Goal: Transaction & Acquisition: Purchase product/service

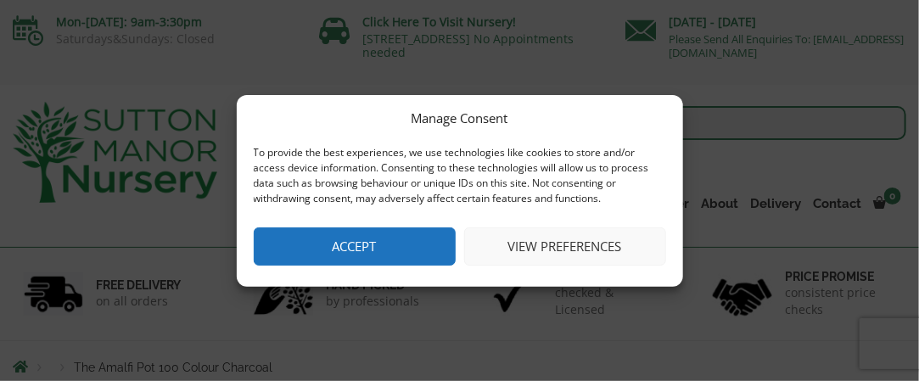
click at [385, 228] on button "Accept" at bounding box center [355, 246] width 202 height 38
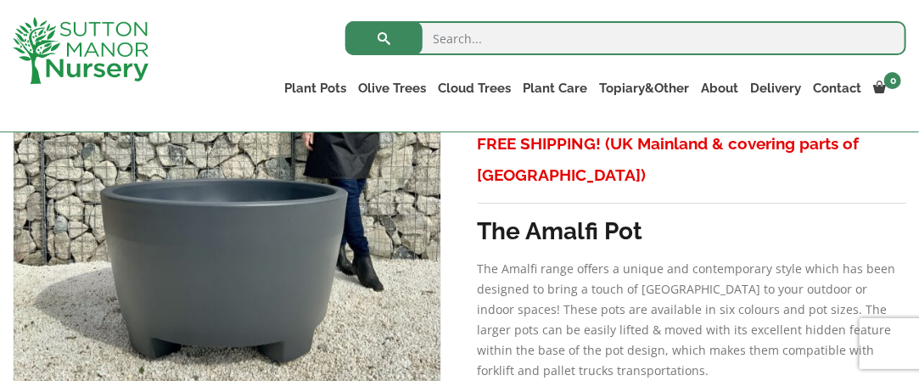
scroll to position [447, 0]
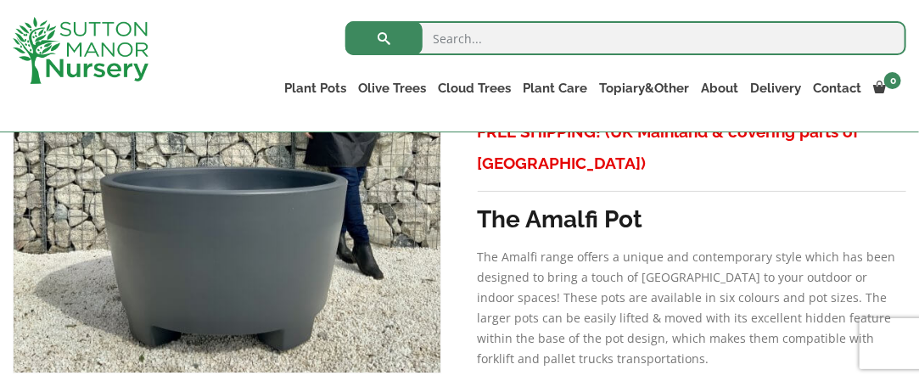
click at [0, 0] on link "Resin Bonded Pots" at bounding box center [0, 0] width 0 height 0
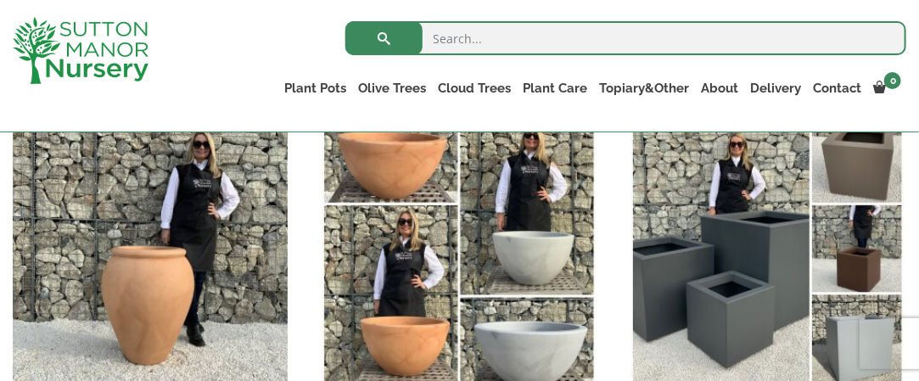
scroll to position [1588, 0]
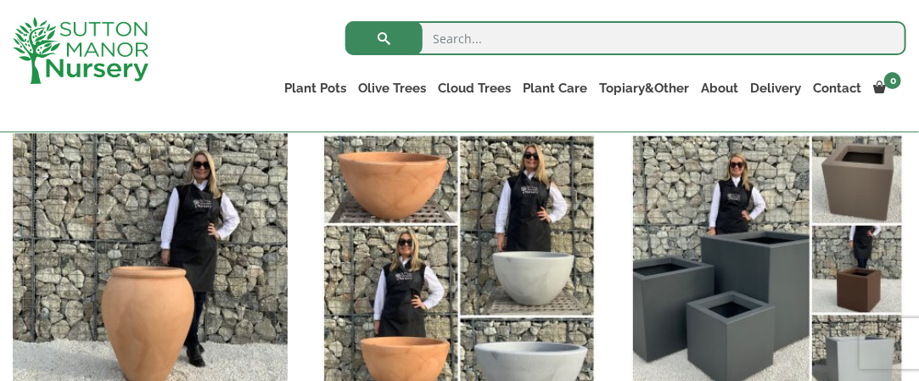
click at [733, 274] on img "Visit product category The Venice Cube Pots" at bounding box center [768, 270] width 275 height 275
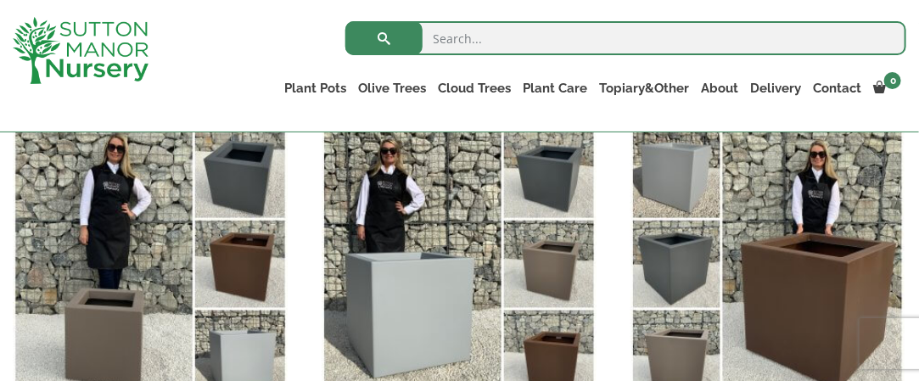
scroll to position [440, 0]
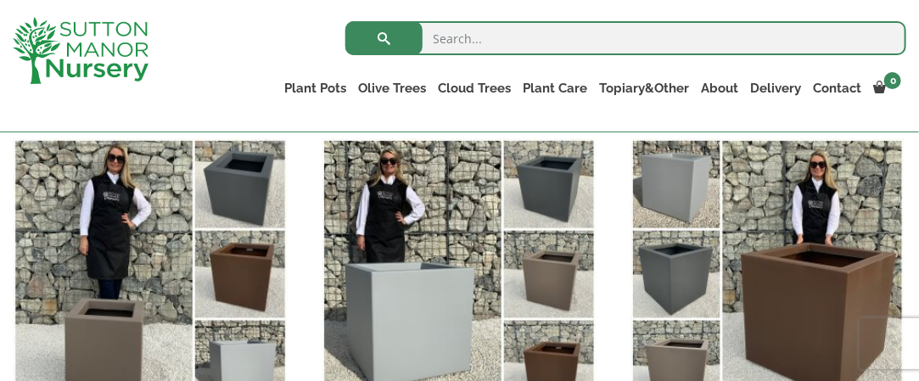
click at [446, 272] on img "Visit product category The Venice Cube Pots 65 (All Colours)" at bounding box center [459, 275] width 275 height 275
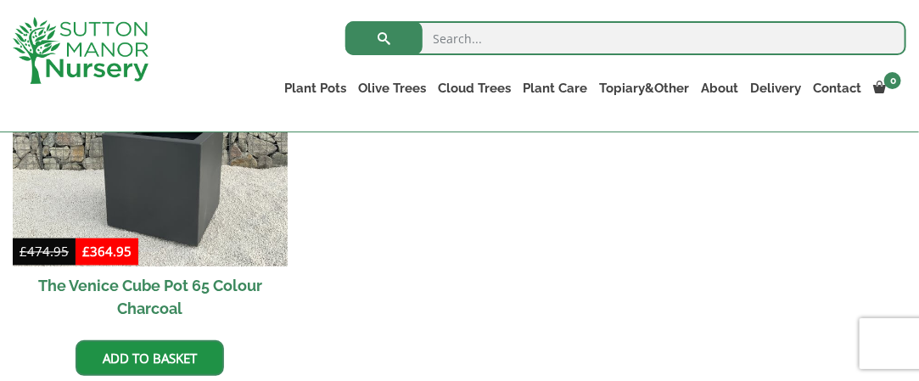
scroll to position [1003, 0]
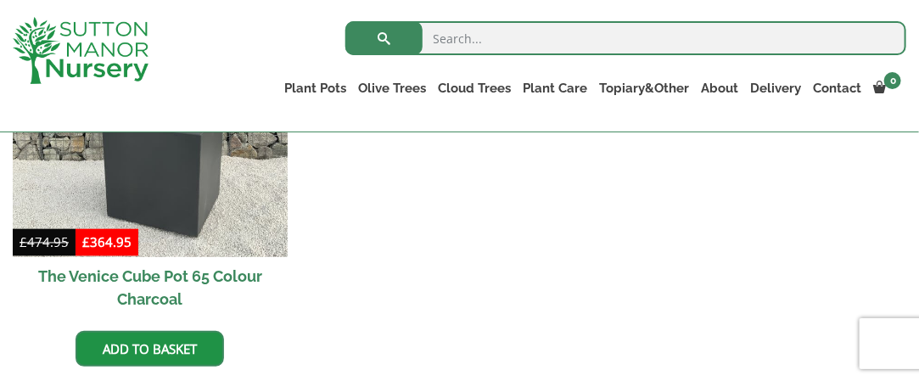
click at [158, 216] on img at bounding box center [150, 119] width 275 height 275
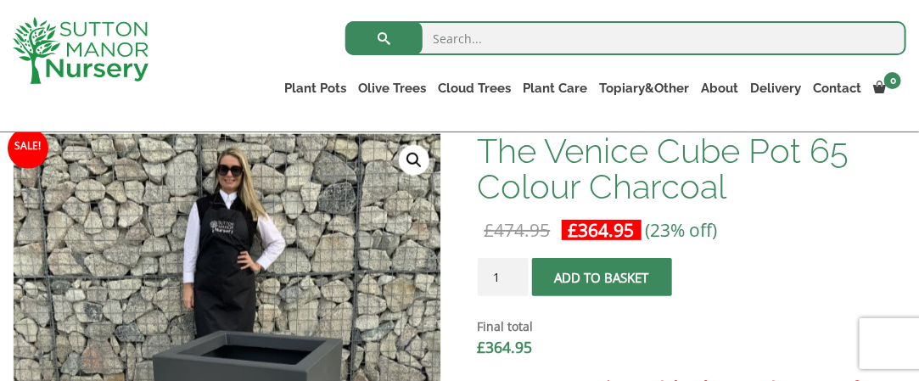
scroll to position [164, 0]
